Goal: Check status

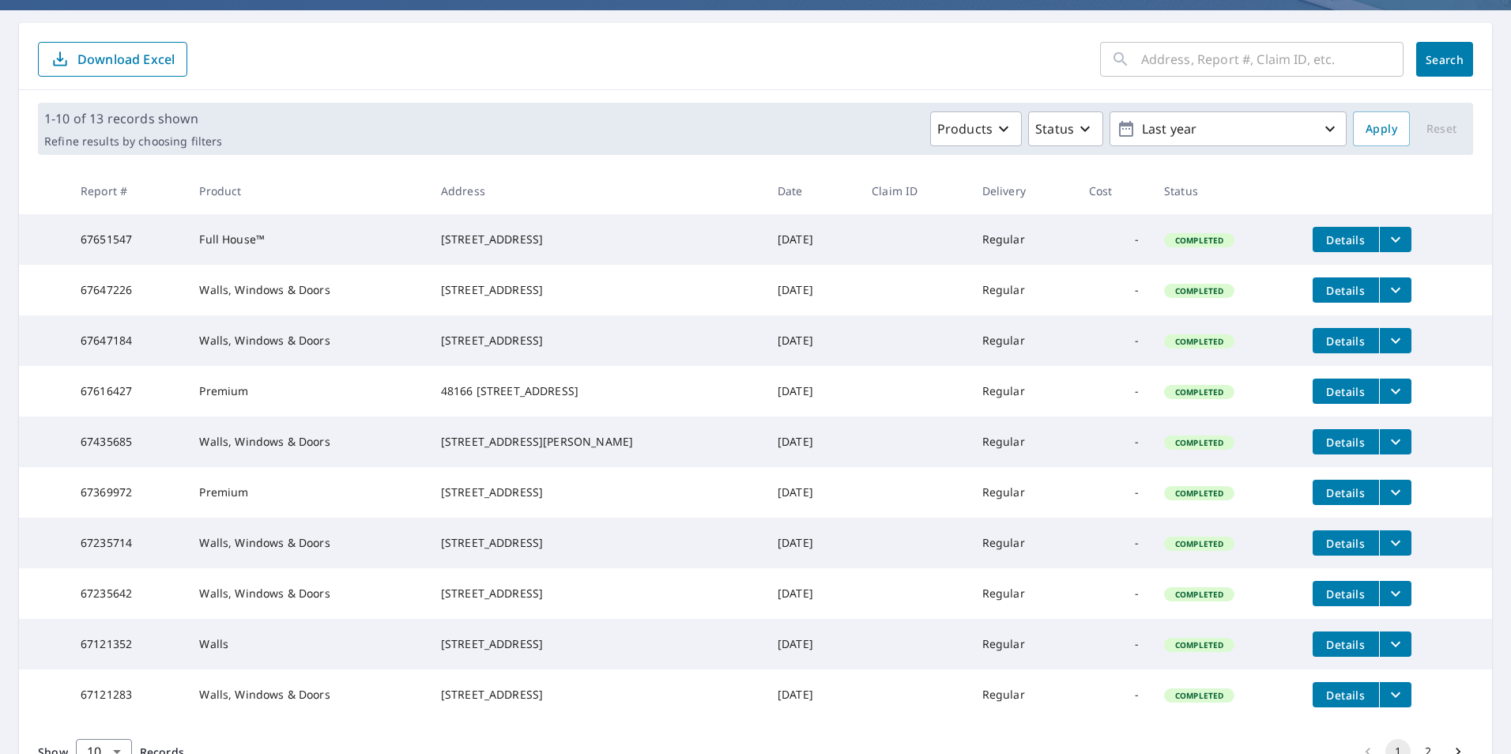
scroll to position [281, 0]
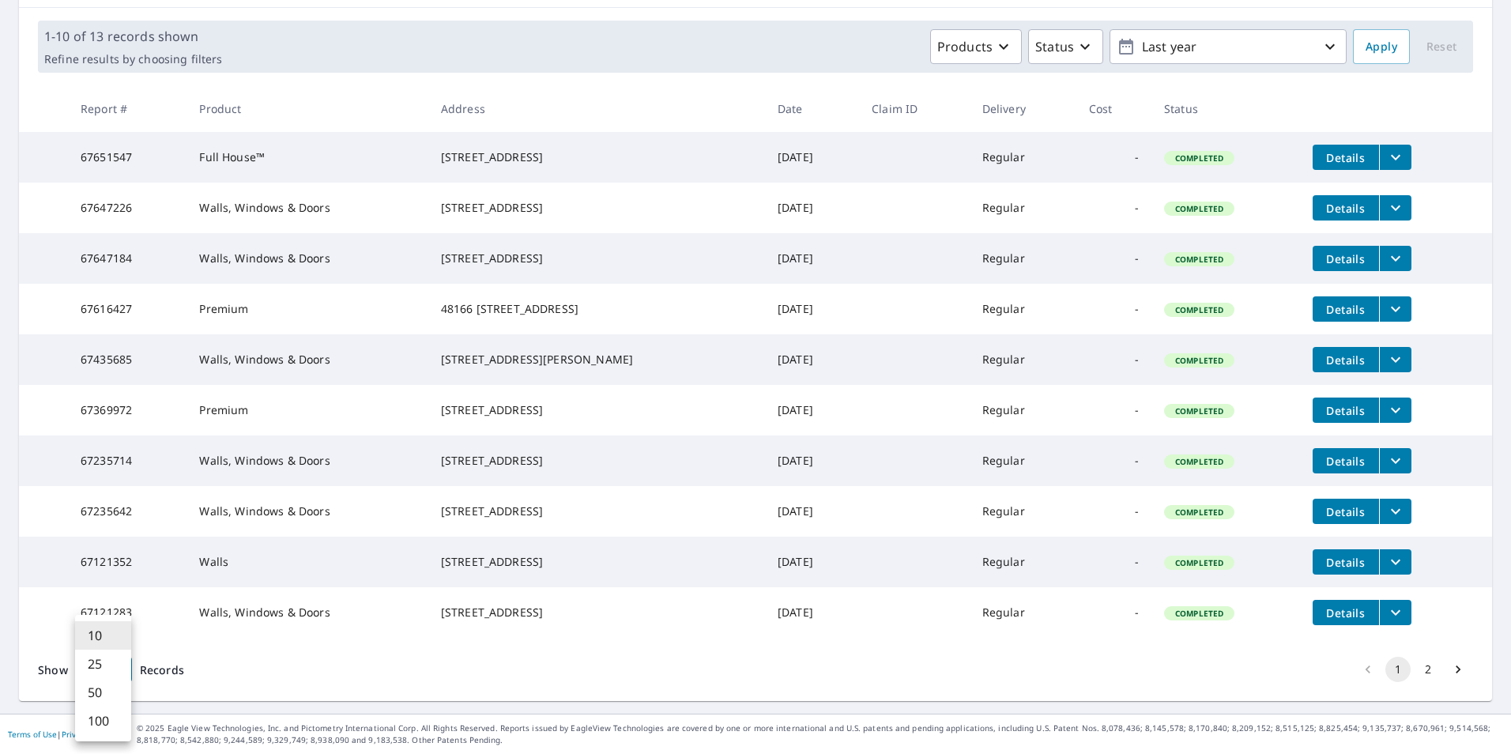
click at [123, 674] on body "TW TW Dashboard Order History Order TW Dashboard / Order History Order History …" at bounding box center [755, 377] width 1511 height 754
click at [88, 718] on li "100" at bounding box center [103, 721] width 56 height 28
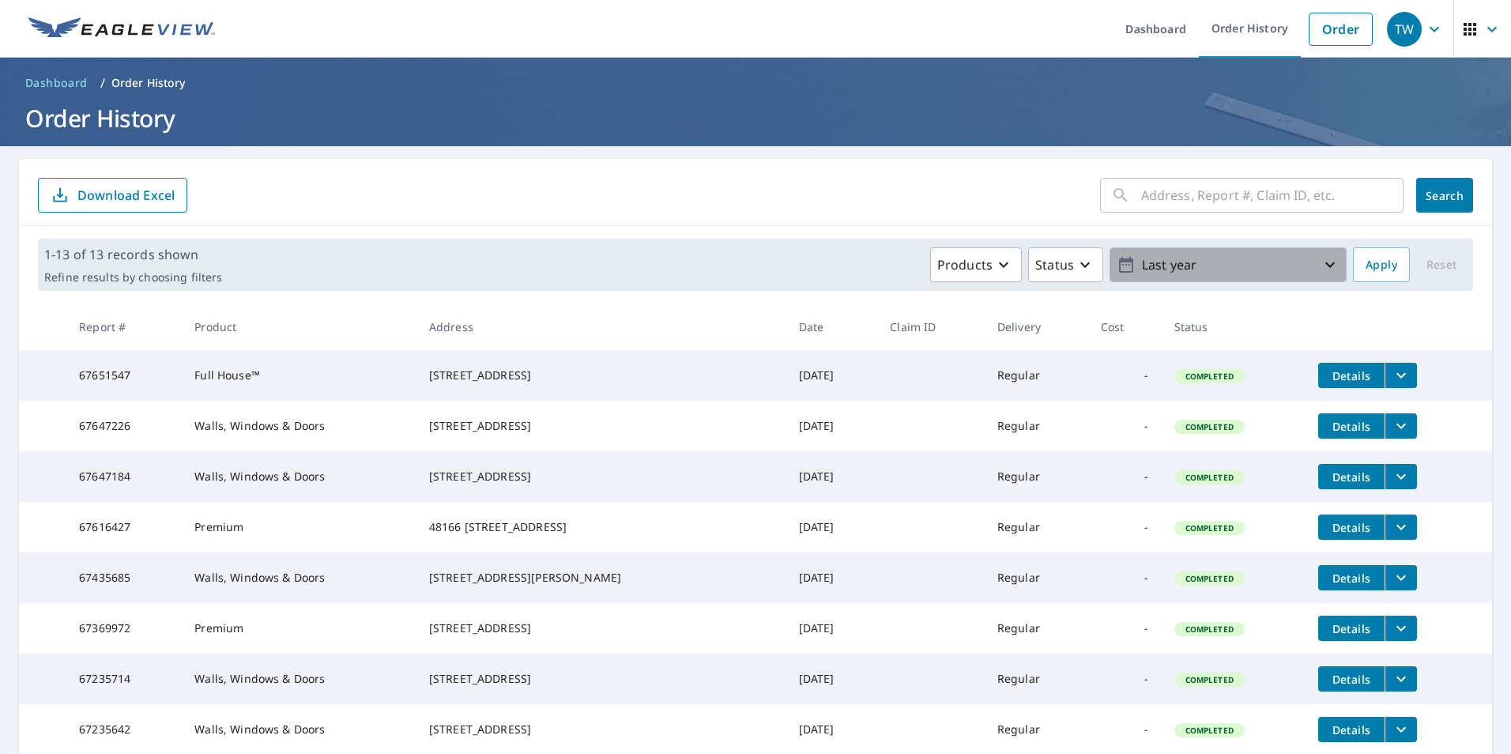
click at [1321, 268] on icon "button" at bounding box center [1330, 264] width 19 height 19
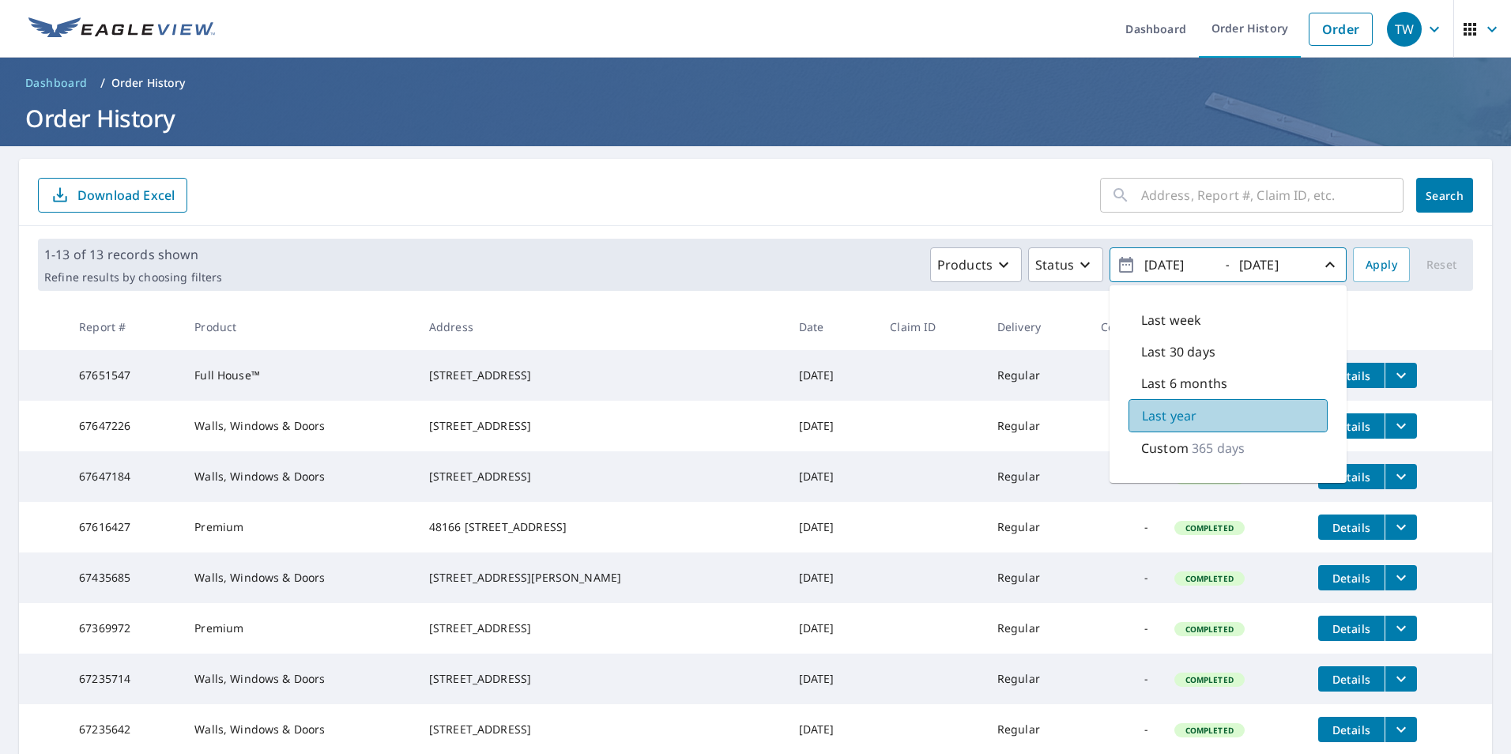
click at [1159, 421] on p "Last year" at bounding box center [1169, 415] width 55 height 19
click at [765, 266] on div "Products Status [DATE] - [DATE] Last week Last 30 days Last 6 months Last year …" at bounding box center [787, 264] width 1118 height 35
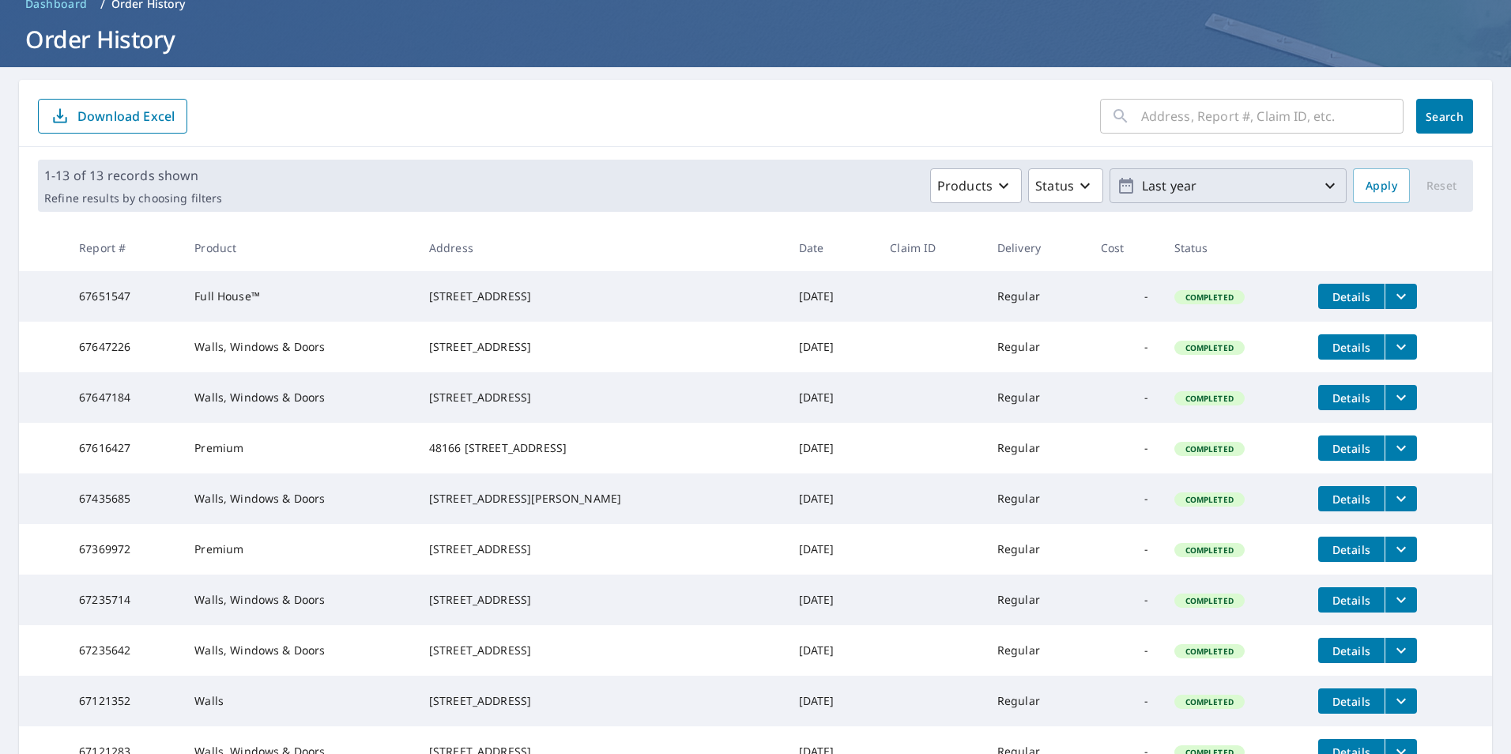
scroll to position [480, 0]
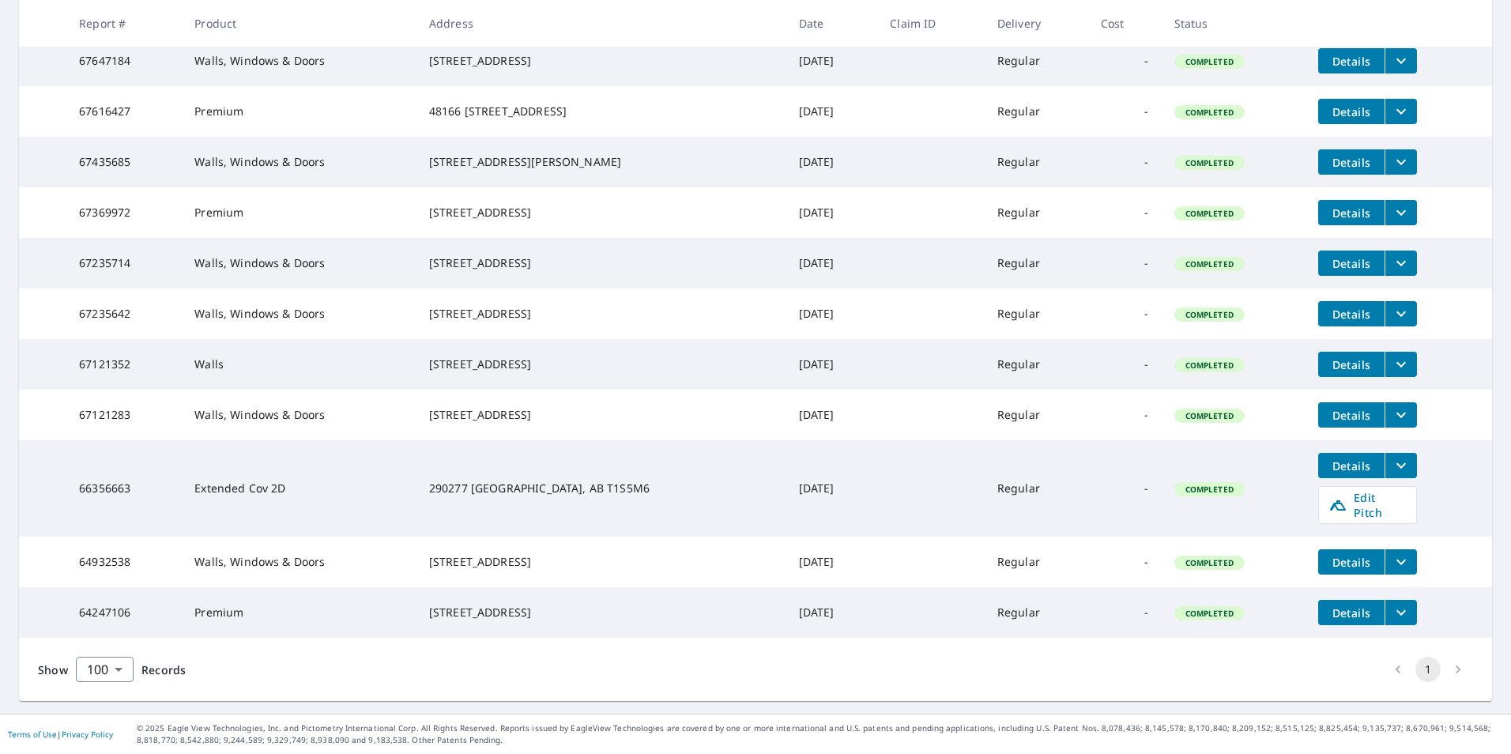
click at [1216, 608] on span "Completed" at bounding box center [1209, 613] width 67 height 11
click at [1181, 557] on span "Completed" at bounding box center [1209, 562] width 67 height 11
click at [1196, 485] on span "Completed" at bounding box center [1209, 489] width 67 height 11
click at [1204, 419] on td "Completed" at bounding box center [1234, 415] width 144 height 51
click at [1211, 362] on td "Completed" at bounding box center [1234, 364] width 144 height 51
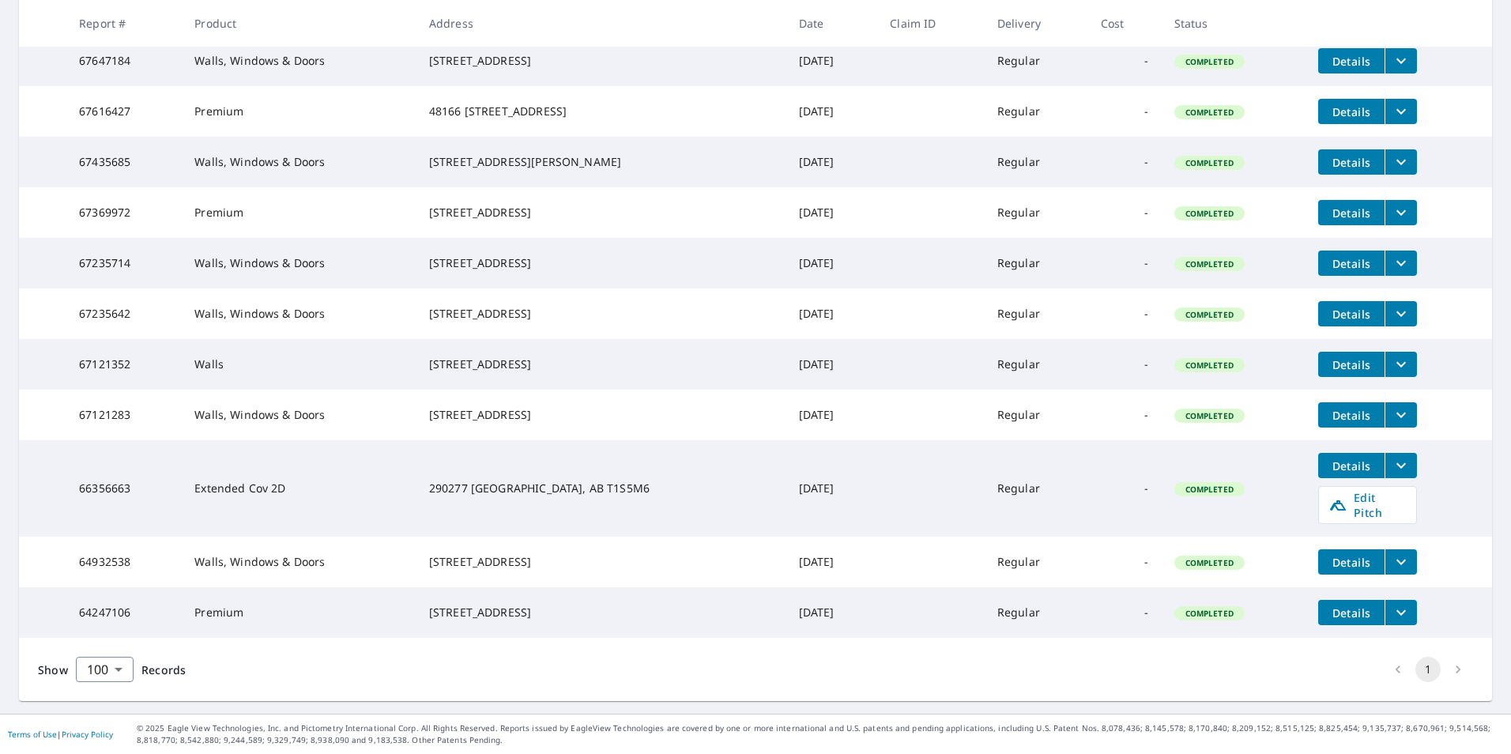
click at [1211, 309] on span "Completed" at bounding box center [1209, 314] width 67 height 11
click at [1204, 258] on span "Completed" at bounding box center [1209, 263] width 67 height 11
click at [1212, 208] on span "Completed" at bounding box center [1209, 213] width 67 height 11
click at [1217, 157] on span "Completed" at bounding box center [1209, 162] width 67 height 11
click at [1205, 86] on td "Completed" at bounding box center [1234, 111] width 144 height 51
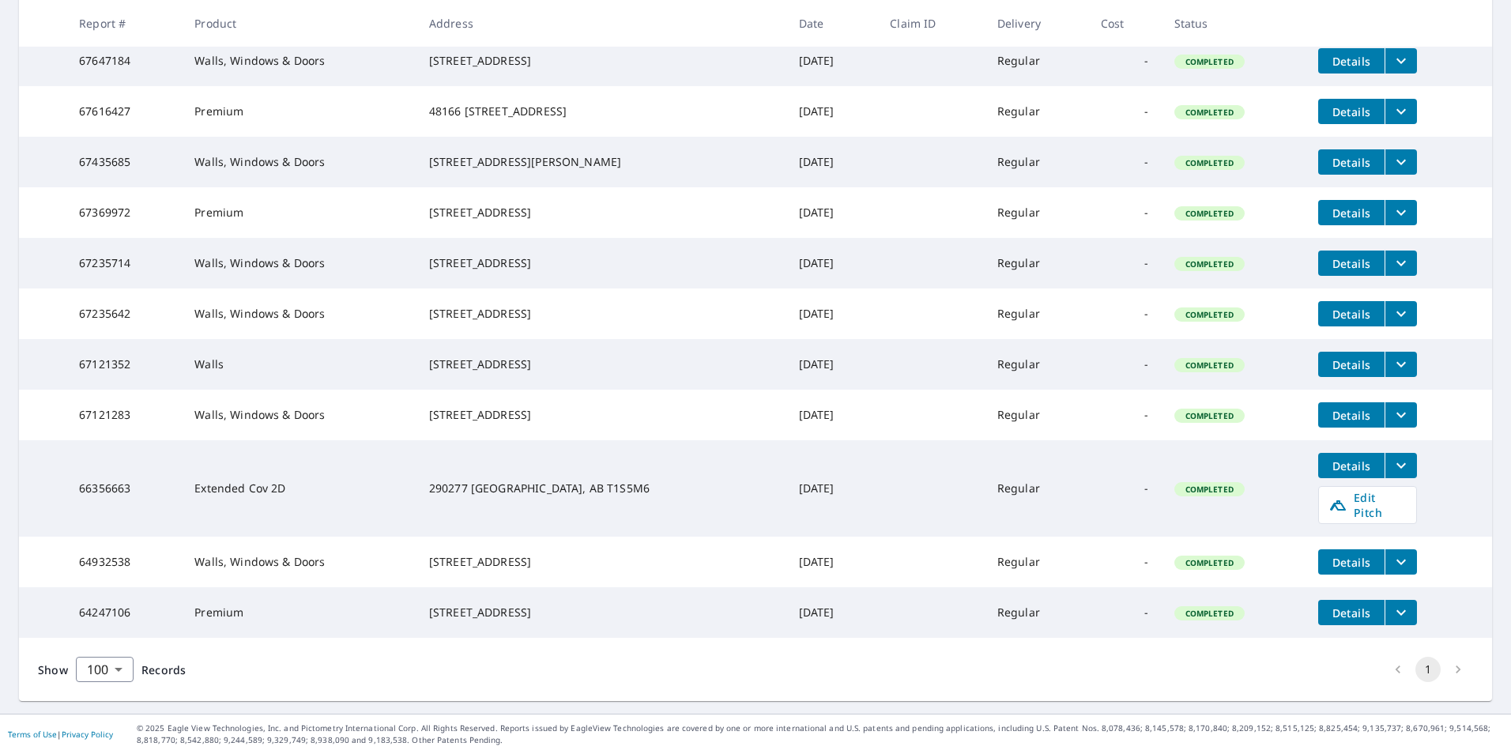
scroll to position [0, 0]
